Goal: Transaction & Acquisition: Purchase product/service

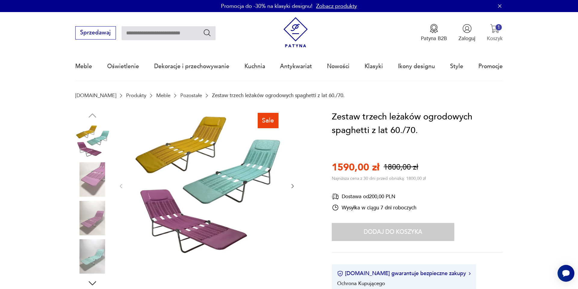
click at [498, 30] on div "1" at bounding box center [499, 27] width 6 height 6
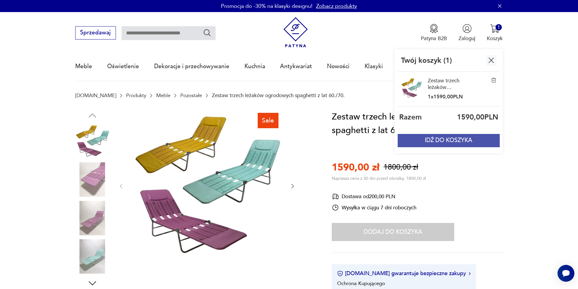
click at [464, 141] on button "IDŹ DO KOSZYKA" at bounding box center [449, 140] width 102 height 13
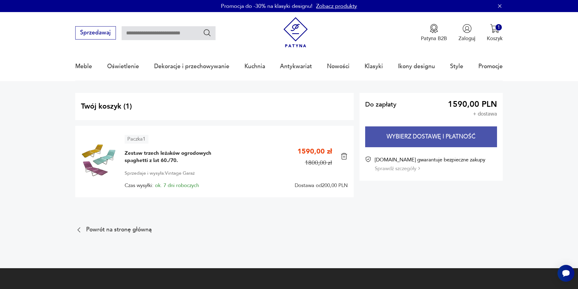
click at [445, 139] on button "Wybierz dostawę i płatność" at bounding box center [431, 136] width 132 height 21
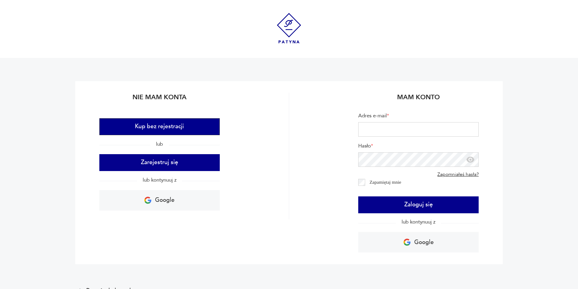
click at [174, 128] on button "Kup bez rejestracji" at bounding box center [159, 126] width 120 height 17
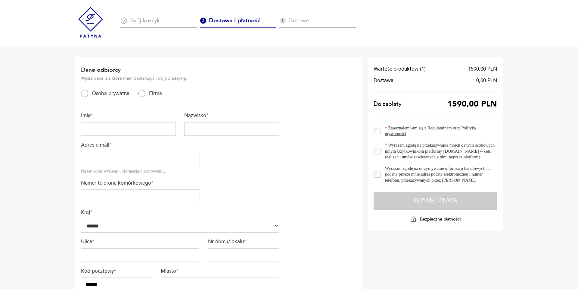
click at [88, 24] on img at bounding box center [90, 22] width 31 height 31
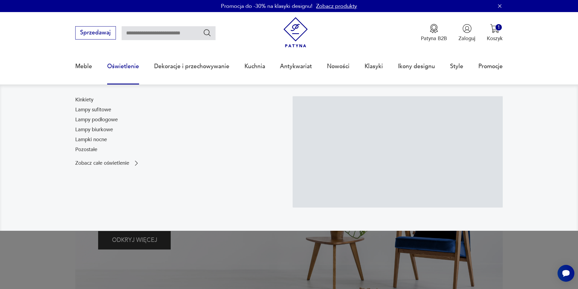
click at [121, 67] on link "Oświetlenie" at bounding box center [123, 66] width 32 height 28
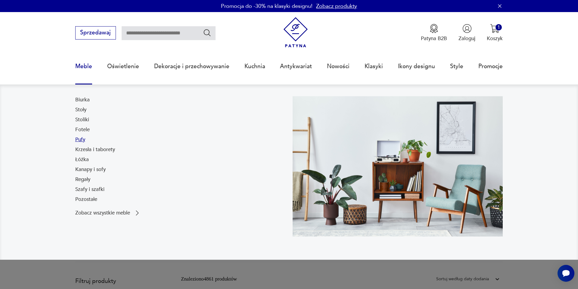
click at [79, 138] on link "Pufy" at bounding box center [80, 139] width 10 height 7
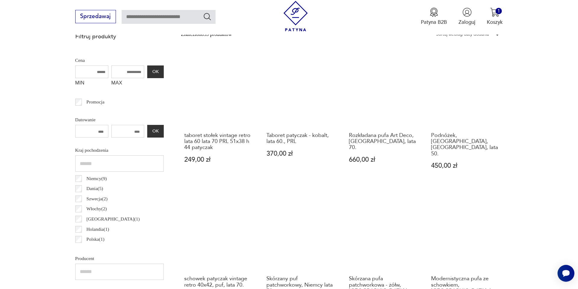
scroll to position [254, 0]
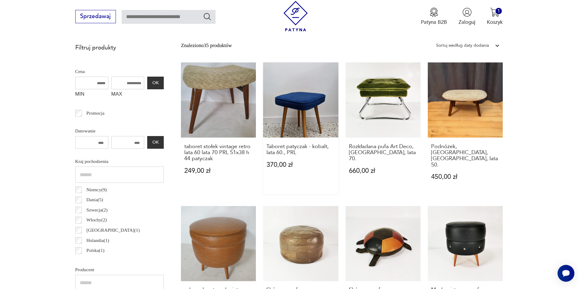
click at [311, 119] on link "Taboret patyczak - kobalt, lata 60., PRL 370,00 zł" at bounding box center [300, 128] width 75 height 132
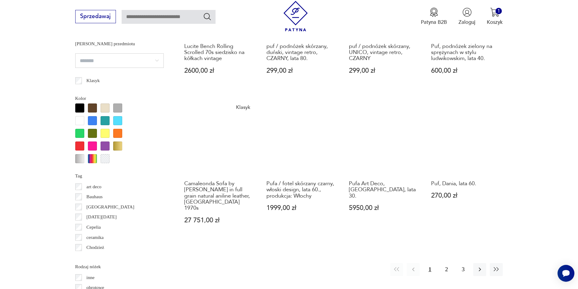
scroll to position [640, 0]
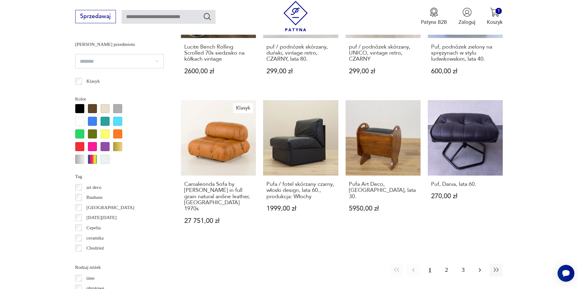
click at [479, 266] on icon "button" at bounding box center [479, 269] width 7 height 7
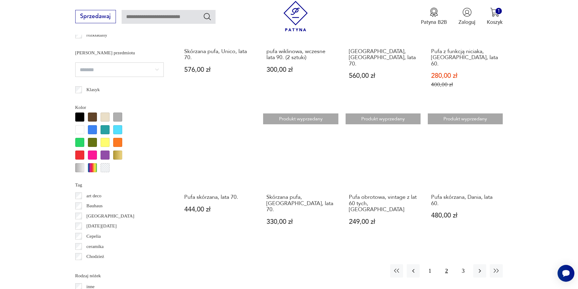
scroll to position [646, 0]
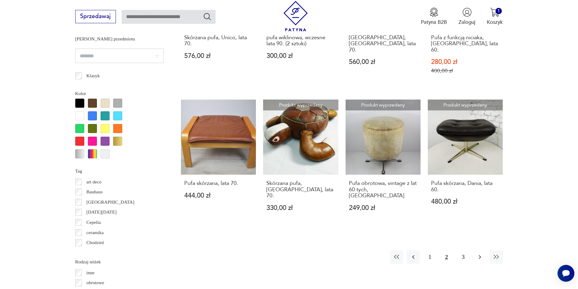
click at [478, 253] on icon "button" at bounding box center [479, 256] width 7 height 7
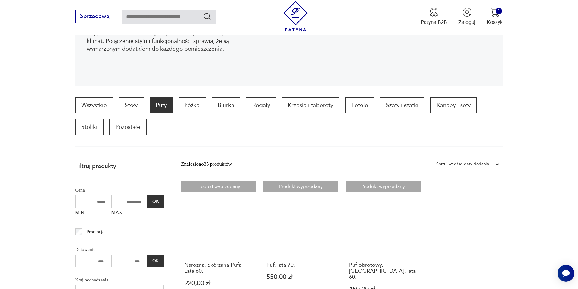
scroll to position [135, 0]
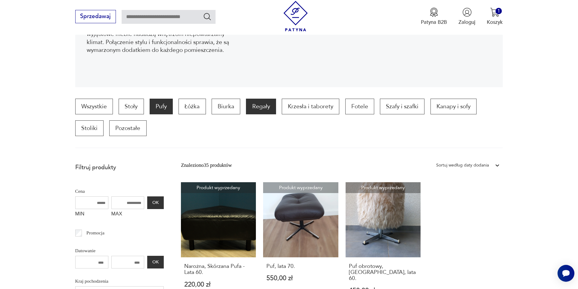
click at [253, 107] on p "Regały" at bounding box center [261, 106] width 30 height 16
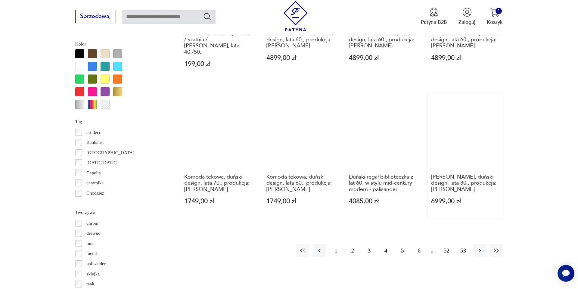
scroll to position [693, 0]
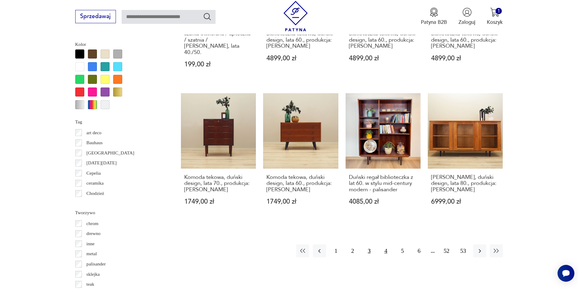
click at [385, 244] on button "4" at bounding box center [385, 250] width 13 height 13
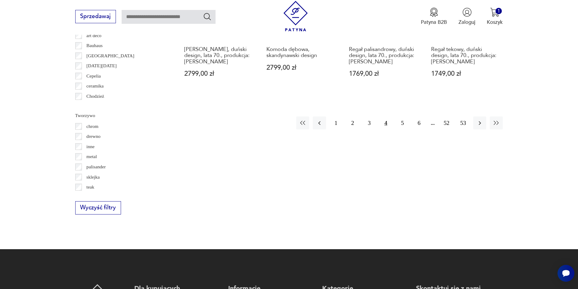
scroll to position [796, 0]
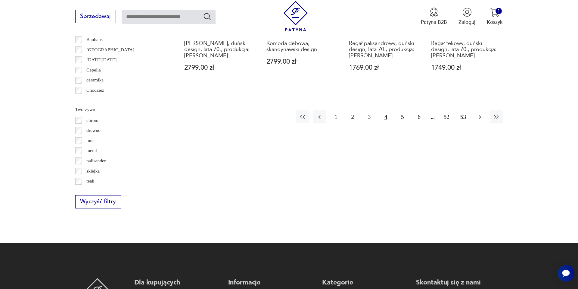
click at [480, 119] on icon "button" at bounding box center [479, 116] width 7 height 7
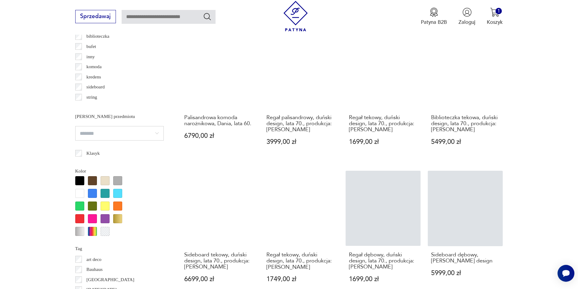
scroll to position [626, 0]
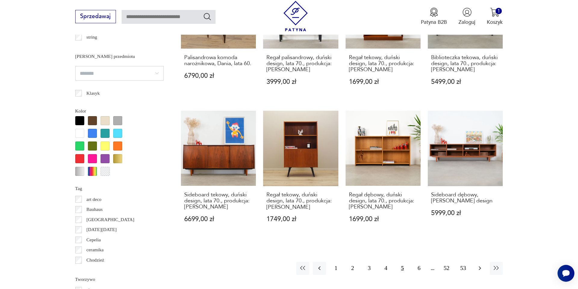
click at [481, 264] on icon "button" at bounding box center [479, 267] width 7 height 7
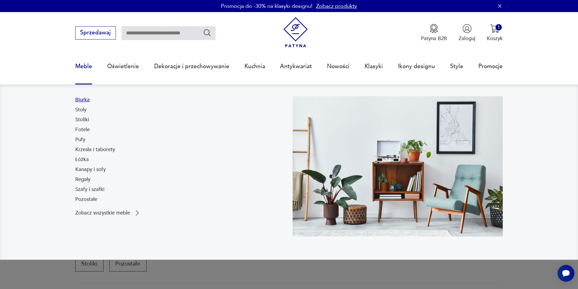
click at [87, 98] on link "Biurka" at bounding box center [82, 99] width 14 height 7
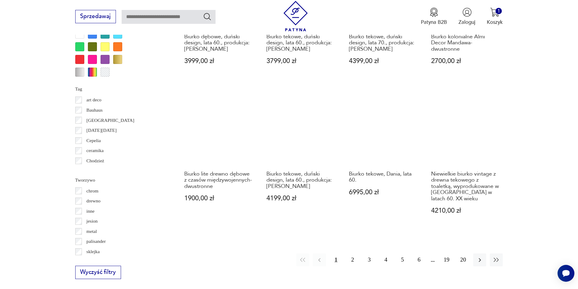
scroll to position [634, 0]
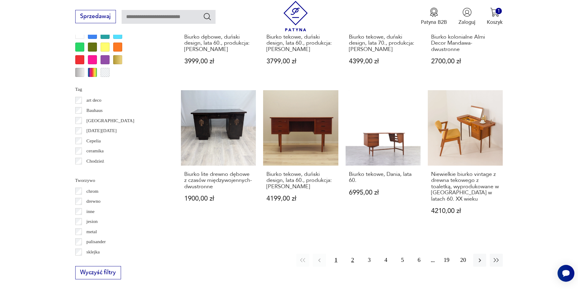
click at [354, 253] on button "2" at bounding box center [352, 259] width 13 height 13
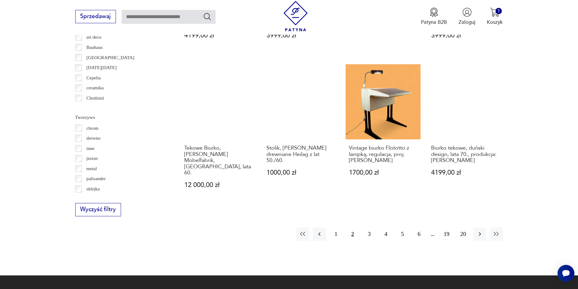
scroll to position [732, 0]
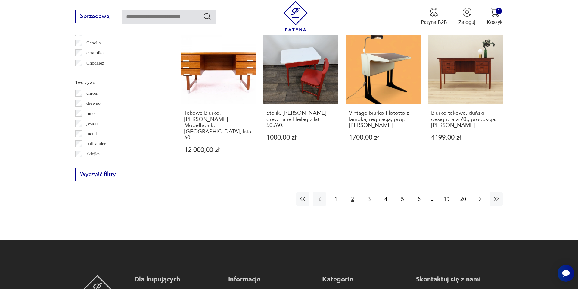
click at [479, 195] on icon "button" at bounding box center [479, 198] width 7 height 7
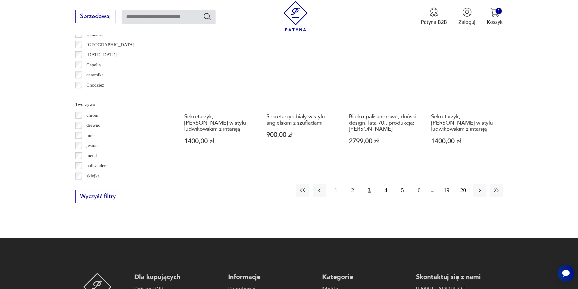
scroll to position [722, 0]
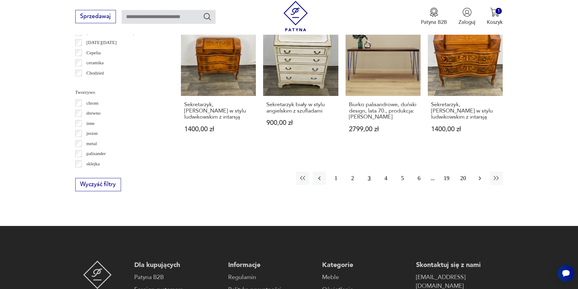
click at [478, 180] on icon "button" at bounding box center [479, 177] width 7 height 7
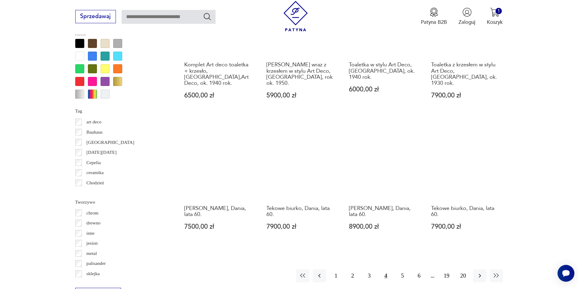
scroll to position [614, 0]
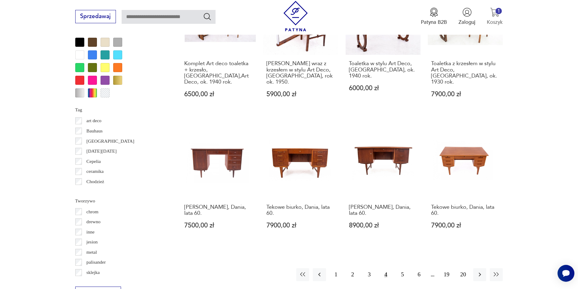
click at [498, 16] on img "button" at bounding box center [494, 12] width 9 height 9
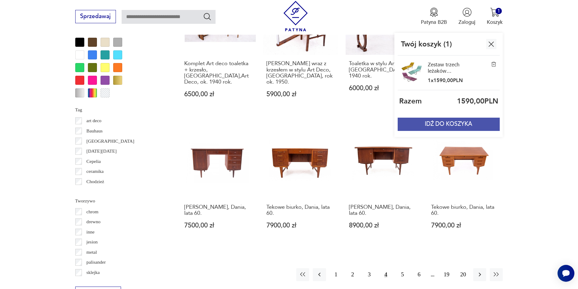
click at [458, 124] on button "IDŹ DO KOSZYKA" at bounding box center [449, 123] width 102 height 13
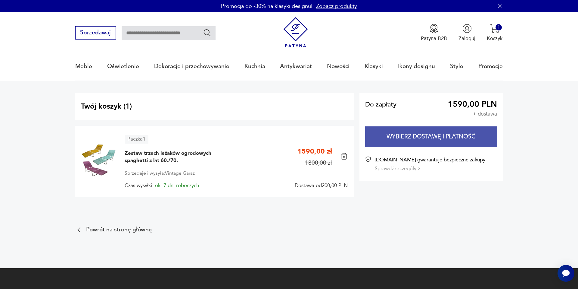
click at [443, 138] on button "Wybierz dostawę i płatność" at bounding box center [431, 136] width 132 height 21
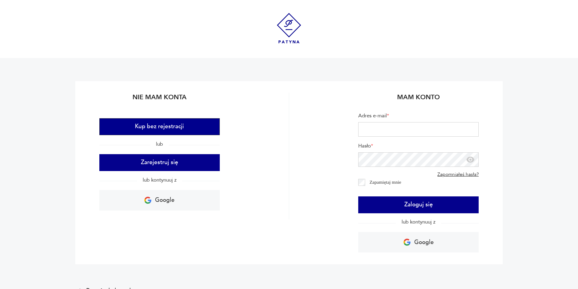
click at [166, 126] on button "Kup bez rejestracji" at bounding box center [159, 126] width 120 height 17
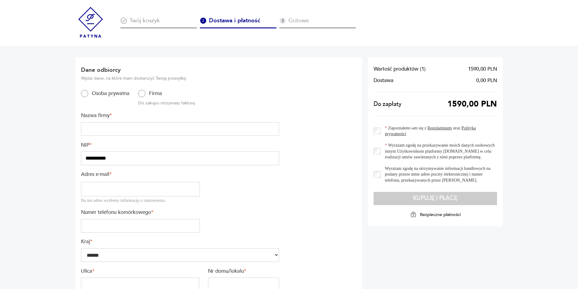
click at [154, 129] on input "text" at bounding box center [180, 129] width 198 height 14
click at [138, 127] on input "text" at bounding box center [180, 129] width 198 height 14
type input "**********"
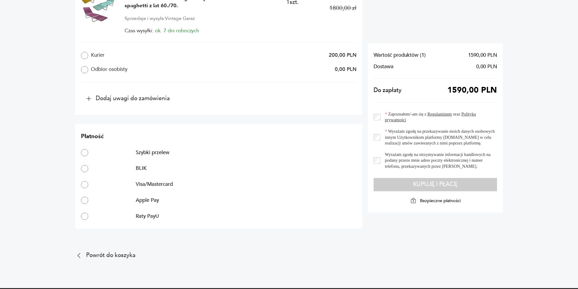
scroll to position [417, 0]
